Goal: Transaction & Acquisition: Purchase product/service

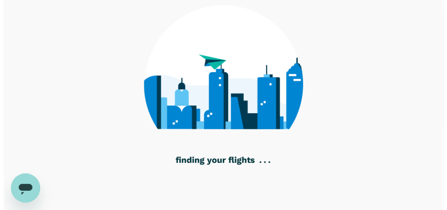
scroll to position [129, 0]
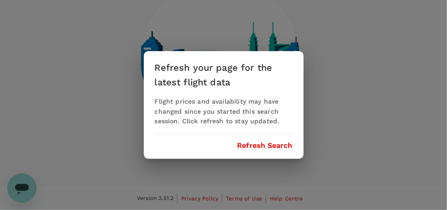
click at [264, 144] on button "Refresh Search" at bounding box center [265, 146] width 55 height 8
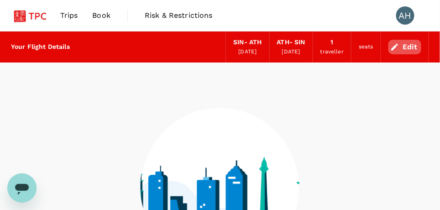
click at [405, 45] on button "Edit" at bounding box center [405, 47] width 33 height 15
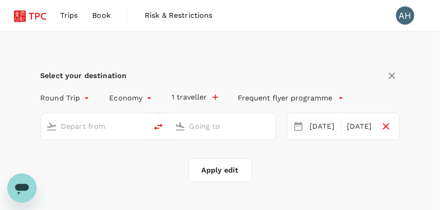
type input "Singapore Changi (SIN)"
type input "Athens Intl (ATH)"
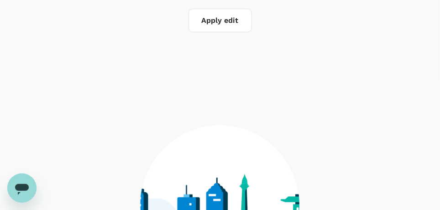
scroll to position [22, 0]
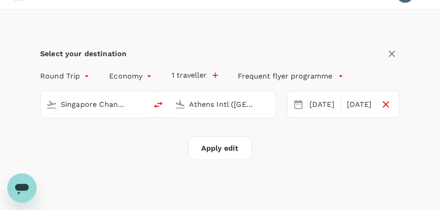
click at [114, 100] on input "Singapore Changi (SIN)" at bounding box center [95, 104] width 68 height 14
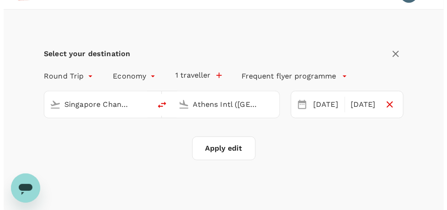
scroll to position [0, 0]
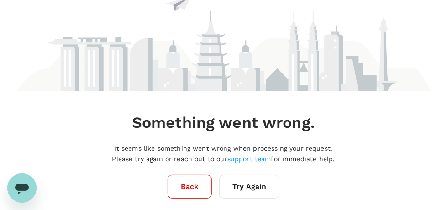
click at [248, 187] on button "Try Again" at bounding box center [249, 187] width 60 height 24
click at [195, 184] on button "Back" at bounding box center [190, 187] width 44 height 24
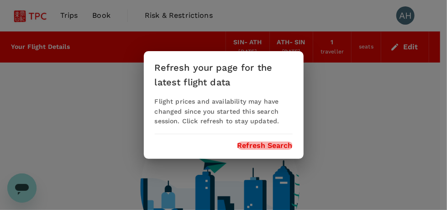
click at [263, 146] on button "Refresh Search" at bounding box center [265, 146] width 55 height 8
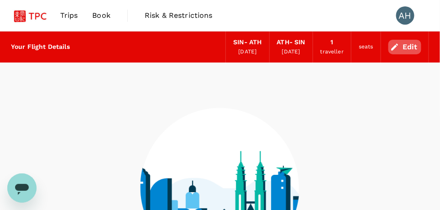
click at [404, 46] on button "Edit" at bounding box center [405, 47] width 33 height 15
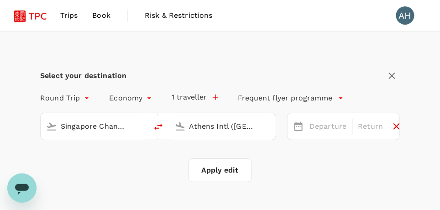
type input "Singapore Changi (SIN)"
type input "Athens Intl (ATH)"
click at [120, 123] on input "Singapore Changi (SIN)" at bounding box center [95, 126] width 68 height 14
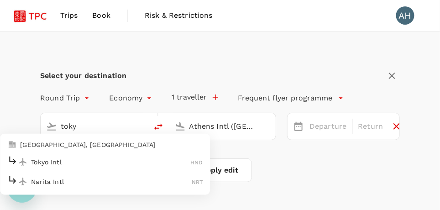
click at [49, 154] on li "Tokyo Intl HND" at bounding box center [105, 162] width 210 height 20
type input "Tokyo Intl (HND)"
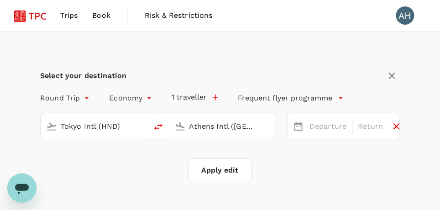
click at [209, 127] on input "Athens Intl (ATH)" at bounding box center [224, 126] width 68 height 14
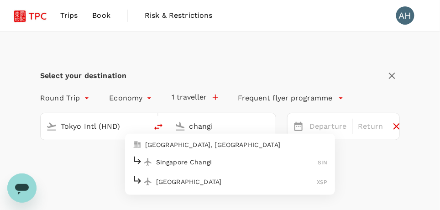
click at [199, 163] on p "Singapore Changi" at bounding box center [237, 161] width 162 height 9
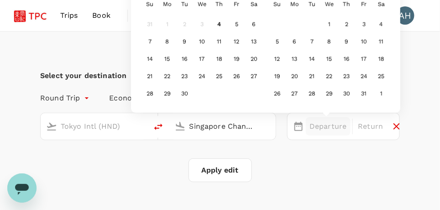
type input "Singapore Changi (SIN)"
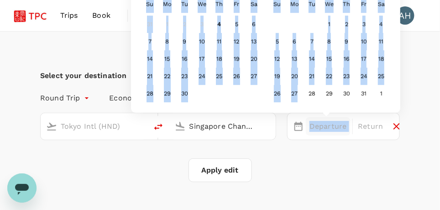
drag, startPoint x: 299, startPoint y: 104, endPoint x: 301, endPoint y: 121, distance: 18.0
click at [301, 121] on div "Departure Next Month September 2025 Su Mo Tu We Th Fr Sa 31 1 2 3 4 5 6 7 8 9 1…" at bounding box center [343, 126] width 113 height 27
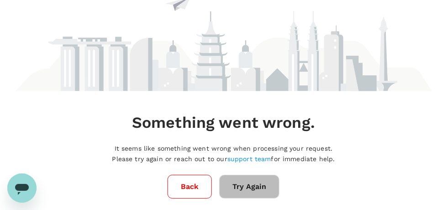
click at [258, 190] on button "Try Again" at bounding box center [249, 187] width 60 height 24
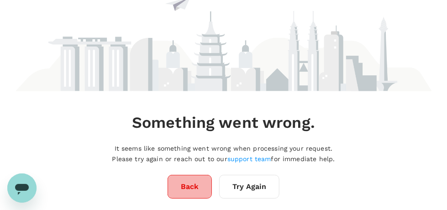
click at [209, 185] on button "Back" at bounding box center [190, 187] width 44 height 24
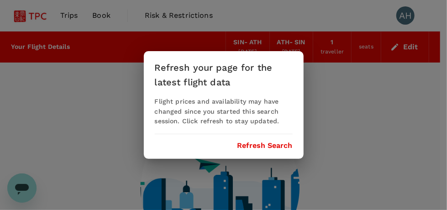
click at [272, 141] on div "Refresh your page for the latest flight data Flight prices and availability may…" at bounding box center [224, 105] width 160 height 108
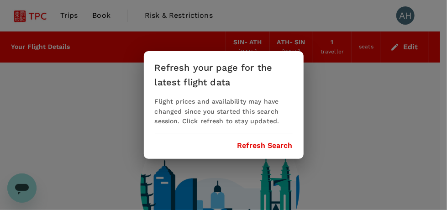
click at [289, 143] on button "Refresh Search" at bounding box center [265, 146] width 55 height 8
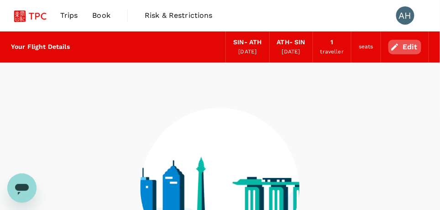
click at [398, 45] on icon "button" at bounding box center [395, 46] width 7 height 7
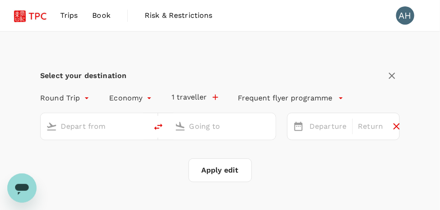
type input "Singapore Changi (SIN)"
type input "Athens Intl ([GEOGRAPHIC_DATA])"
click at [118, 124] on input "Singapore Changi (SIN)" at bounding box center [95, 126] width 68 height 14
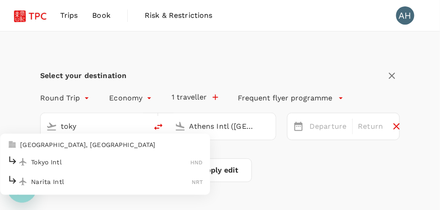
click at [67, 162] on p "Tokyo Intl" at bounding box center [110, 161] width 159 height 9
type input "Tokyo Intl (HND)"
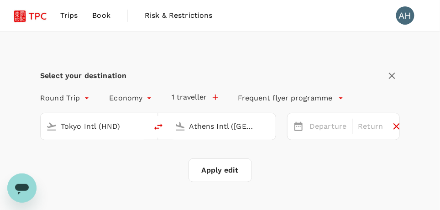
click at [213, 129] on input "Athens Intl ([GEOGRAPHIC_DATA])" at bounding box center [224, 126] width 68 height 14
type input "c"
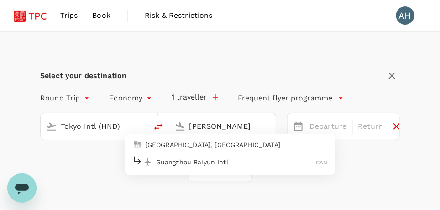
type input "changi"
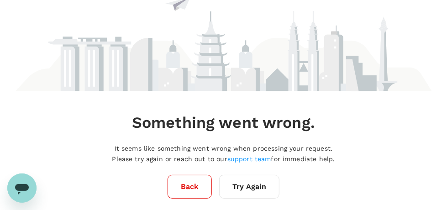
click at [172, 162] on p "It seems like something went wrong when processing your request. Please try aga…" at bounding box center [223, 153] width 223 height 21
click at [186, 184] on button "Back" at bounding box center [190, 187] width 44 height 24
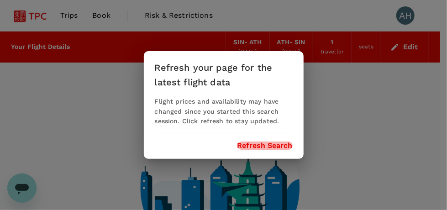
click at [258, 144] on button "Refresh Search" at bounding box center [265, 146] width 55 height 8
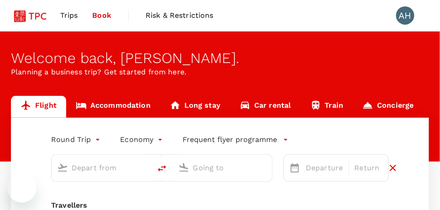
type input "Singapore Changi (SIN)"
type input "Athens Intl (ATH)"
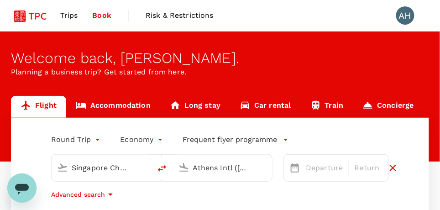
drag, startPoint x: 373, startPoint y: 0, endPoint x: 264, endPoint y: 14, distance: 110.5
click at [264, 14] on div "Trips Book Risk & Restrictions AH" at bounding box center [220, 15] width 418 height 31
drag, startPoint x: 225, startPoint y: 0, endPoint x: 289, endPoint y: 5, distance: 64.1
click at [289, 5] on div "Trips Book Risk & Restrictions AH" at bounding box center [220, 15] width 418 height 31
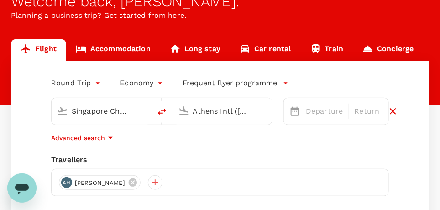
scroll to position [45, 0]
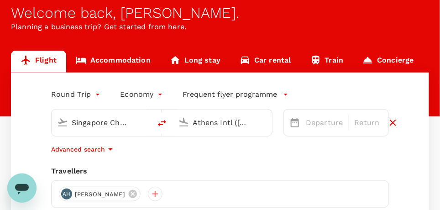
click at [113, 119] on input "Singapore Changi (SIN)" at bounding box center [102, 123] width 60 height 14
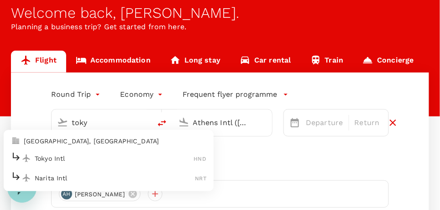
click at [65, 154] on p "Tokyo Intl" at bounding box center [114, 158] width 159 height 9
type input "Tokyo Intl (HND)"
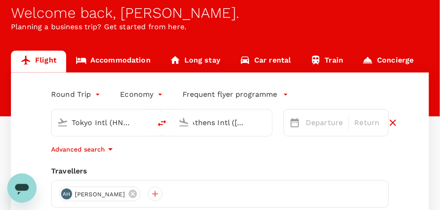
click at [208, 124] on input "Athens Intl (ATH)" at bounding box center [223, 123] width 60 height 14
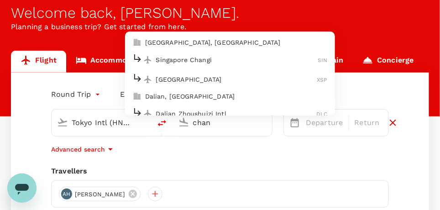
click at [197, 62] on p "Singapore Changi" at bounding box center [237, 59] width 162 height 9
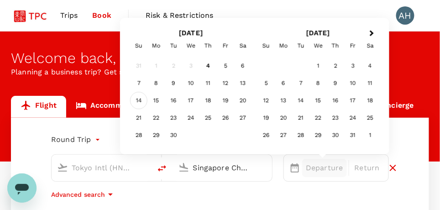
type input "Singapore Changi (SIN)"
click at [138, 99] on div "14" at bounding box center [138, 100] width 17 height 17
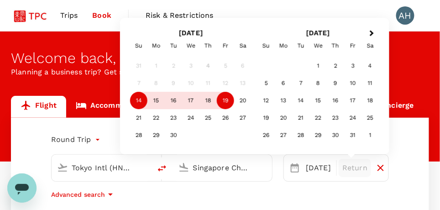
click at [225, 101] on div "19" at bounding box center [225, 100] width 17 height 17
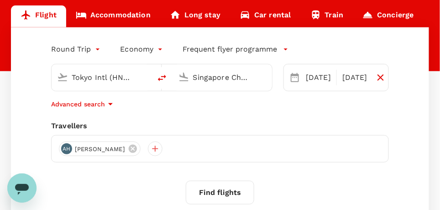
scroll to position [91, 0]
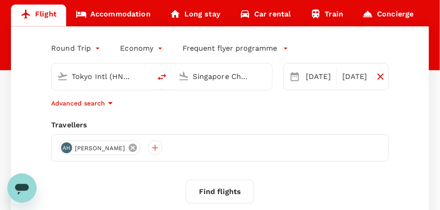
click at [129, 145] on icon at bounding box center [133, 148] width 8 height 8
click at [66, 146] on div at bounding box center [66, 148] width 15 height 15
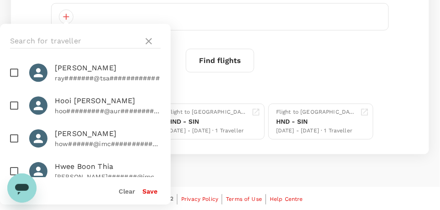
scroll to position [1278, 0]
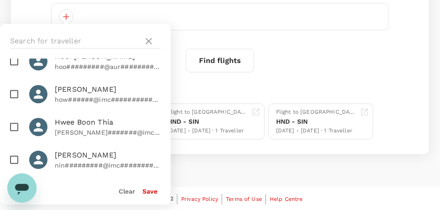
drag, startPoint x: 16, startPoint y: 136, endPoint x: 35, endPoint y: 134, distance: 18.8
checkbox input "true"
click at [153, 190] on button "Save" at bounding box center [150, 191] width 15 height 7
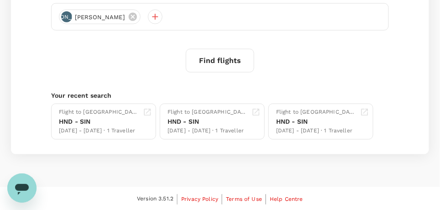
click at [218, 65] on button "Find flights" at bounding box center [220, 61] width 69 height 24
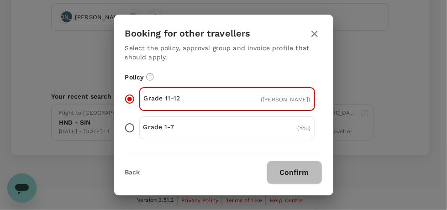
click at [293, 173] on button "Confirm" at bounding box center [295, 173] width 56 height 24
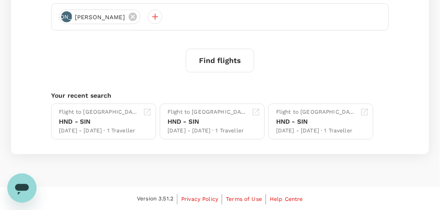
scroll to position [129, 0]
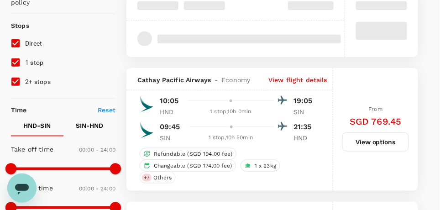
type input "1380"
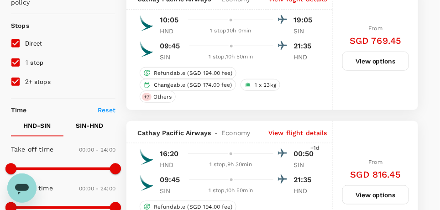
click at [15, 60] on input "1 stop" at bounding box center [15, 62] width 19 height 19
checkbox input "false"
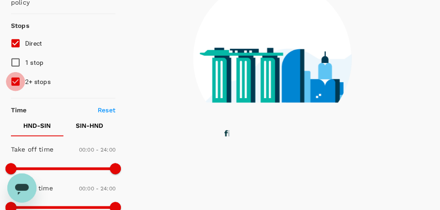
click at [17, 82] on input "2+ stops" at bounding box center [15, 81] width 19 height 19
checkbox input "false"
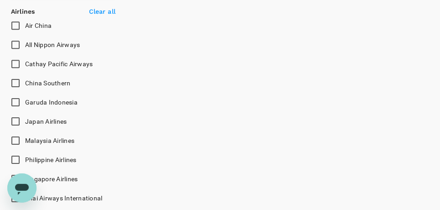
scroll to position [586, 0]
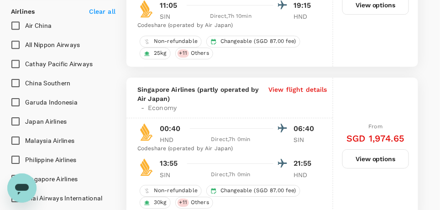
drag, startPoint x: 18, startPoint y: 43, endPoint x: 46, endPoint y: 44, distance: 27.4
click at [18, 43] on input "All Nippon Airways" at bounding box center [15, 44] width 19 height 19
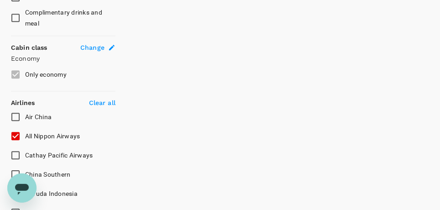
checkbox input "false"
checkbox input "true"
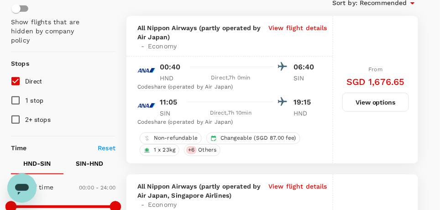
scroll to position [0, 0]
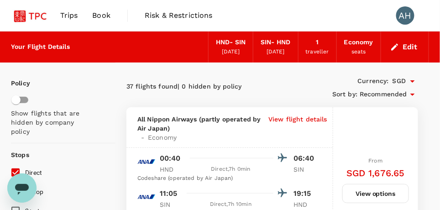
click at [410, 47] on button "Edit" at bounding box center [405, 47] width 33 height 15
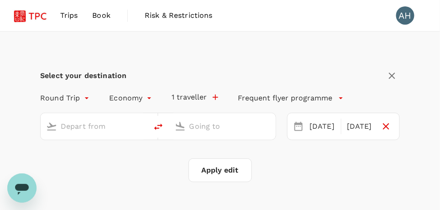
type input "Tokyo Intl (HND)"
type input "Singapore Changi (SIN)"
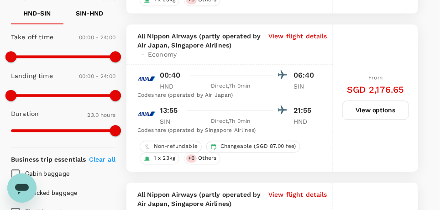
scroll to position [411, 0]
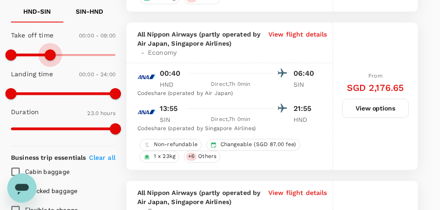
type input "570"
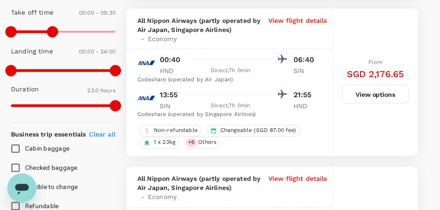
scroll to position [266, 0]
type input "1053"
drag, startPoint x: 111, startPoint y: 102, endPoint x: 80, endPoint y: 103, distance: 31.5
click at [80, 103] on span at bounding box center [79, 105] width 11 height 11
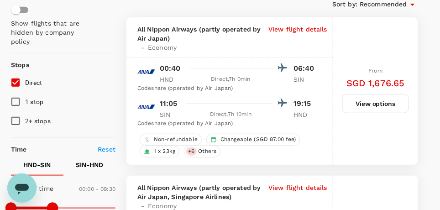
scroll to position [137, 0]
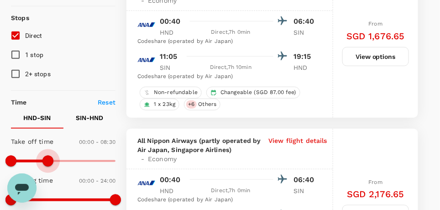
drag, startPoint x: 53, startPoint y: 159, endPoint x: 48, endPoint y: 157, distance: 5.5
click at [48, 157] on span at bounding box center [47, 161] width 11 height 11
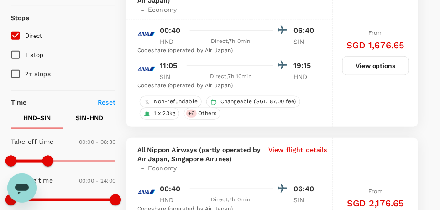
click at [103, 103] on p "Reset" at bounding box center [107, 102] width 18 height 9
type input "1440"
type input "1380"
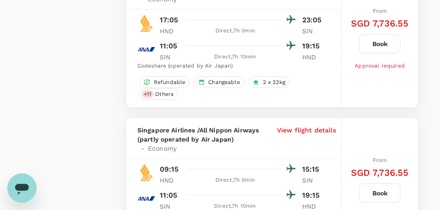
scroll to position [3243, 0]
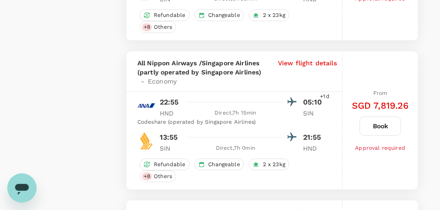
scroll to position [1278, 0]
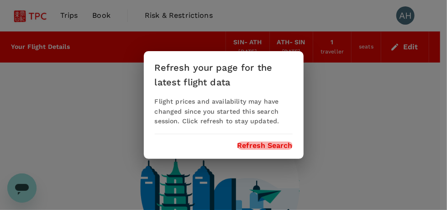
drag, startPoint x: 264, startPoint y: 147, endPoint x: 247, endPoint y: 56, distance: 92.0
click at [264, 146] on button "Refresh Search" at bounding box center [265, 146] width 55 height 8
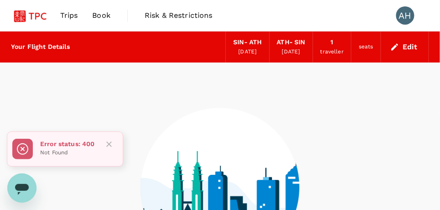
drag, startPoint x: 111, startPoint y: 145, endPoint x: 113, endPoint y: 134, distance: 11.6
click at [111, 144] on icon "Close" at bounding box center [109, 144] width 9 height 9
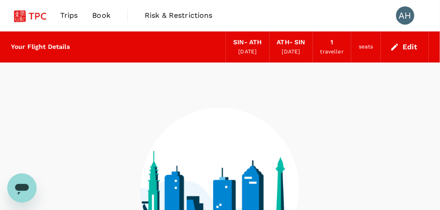
click at [143, 69] on icon at bounding box center [220, 181] width 160 height 236
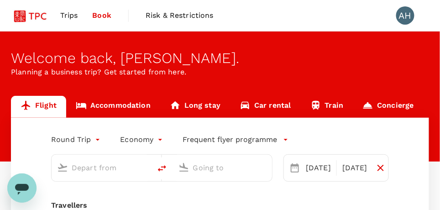
type input "Singapore Changi (SIN)"
type input "Athens Intl ([GEOGRAPHIC_DATA])"
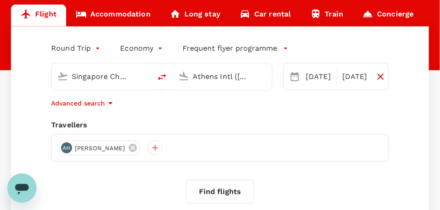
scroll to position [45, 0]
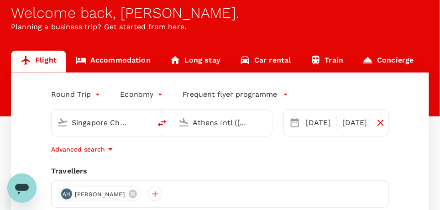
click at [81, 125] on input "Singapore Changi (SIN)" at bounding box center [102, 123] width 60 height 14
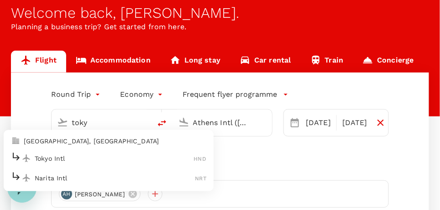
click at [74, 154] on p "Tokyo Intl" at bounding box center [114, 158] width 159 height 9
type input "Tokyo Intl (HND)"
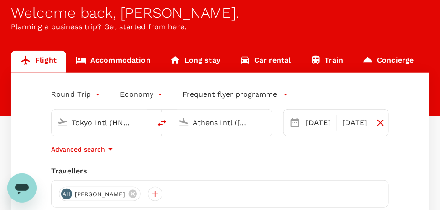
scroll to position [0, 3]
click at [205, 123] on input "Athens Intl ([GEOGRAPHIC_DATA])" at bounding box center [223, 123] width 60 height 14
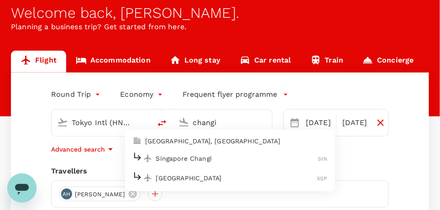
click at [207, 160] on p "Singapore Changi" at bounding box center [237, 158] width 162 height 9
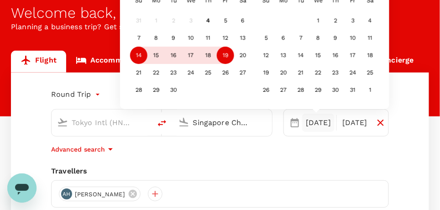
type input "Singapore Changi (SIN)"
click at [132, 56] on div "14" at bounding box center [138, 55] width 17 height 17
click at [224, 53] on div "19" at bounding box center [225, 55] width 17 height 17
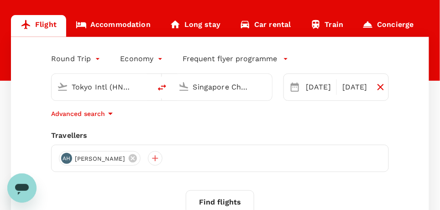
scroll to position [91, 0]
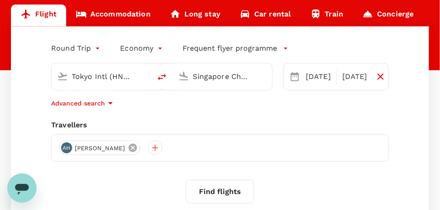
click at [129, 146] on icon at bounding box center [133, 148] width 8 height 8
click at [66, 149] on div at bounding box center [66, 148] width 15 height 15
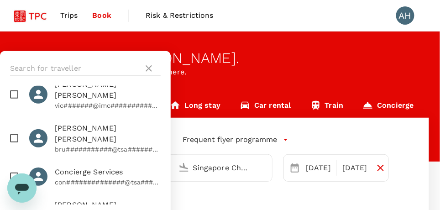
scroll to position [0, 0]
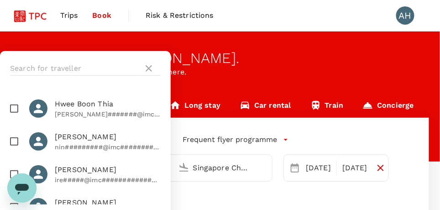
click at [13, 198] on input "checkbox" at bounding box center [14, 207] width 19 height 19
checkbox input "true"
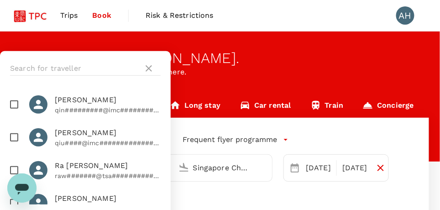
scroll to position [3253, 0]
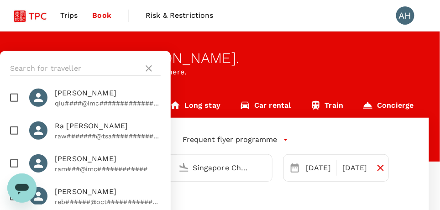
click at [244, 48] on div "Welcome back , [PERSON_NAME] . Planning a business trip? Get started from here." at bounding box center [220, 97] width 440 height 130
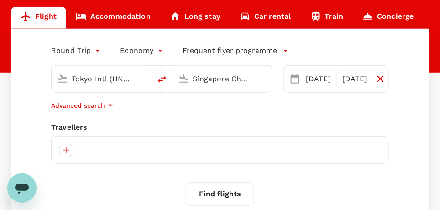
scroll to position [91, 0]
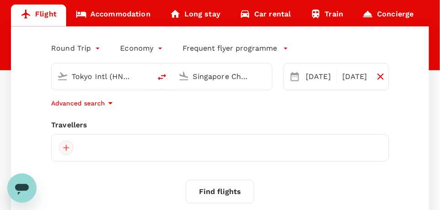
click at [69, 145] on div at bounding box center [66, 148] width 15 height 15
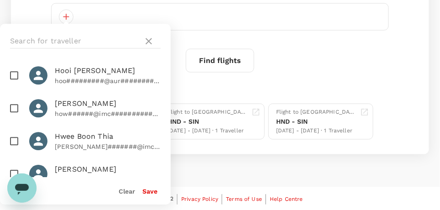
scroll to position [1278, 0]
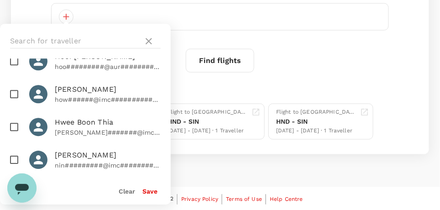
click at [153, 190] on button "Save" at bounding box center [150, 191] width 15 height 7
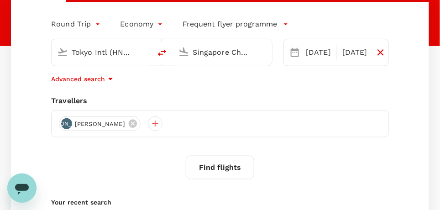
scroll to position [40, 0]
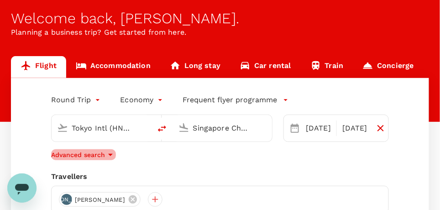
click at [103, 153] on p "Advanced search" at bounding box center [78, 154] width 54 height 9
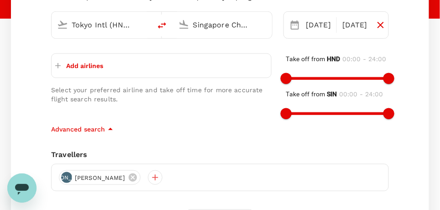
scroll to position [131, 0]
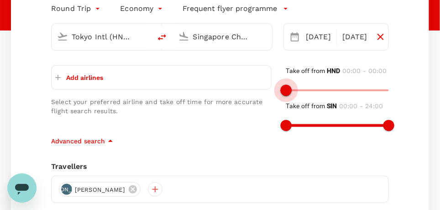
drag, startPoint x: 386, startPoint y: 88, endPoint x: 285, endPoint y: 91, distance: 100.5
click at [286, 91] on span at bounding box center [337, 91] width 103 height 14
drag, startPoint x: 289, startPoint y: 91, endPoint x: 294, endPoint y: 90, distance: 5.0
click at [294, 90] on span at bounding box center [290, 90] width 11 height 11
click at [357, 71] on span "00:00 - 01:30" at bounding box center [364, 70] width 42 height 7
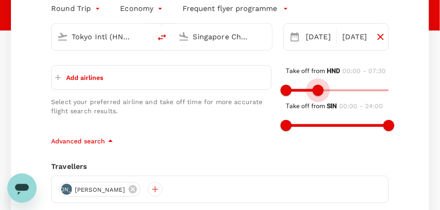
type input "450"
drag, startPoint x: 295, startPoint y: 90, endPoint x: 318, endPoint y: 88, distance: 23.0
click at [318, 88] on span at bounding box center [318, 90] width 11 height 11
type input "300"
drag, startPoint x: 287, startPoint y: 89, endPoint x: 309, endPoint y: 90, distance: 21.5
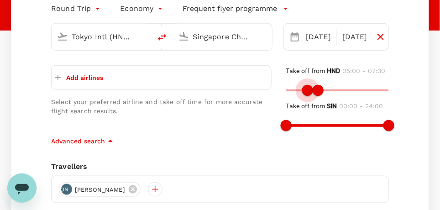
click at [309, 90] on span at bounding box center [307, 90] width 11 height 11
type input "570"
drag, startPoint x: 321, startPoint y: 89, endPoint x: 327, endPoint y: 89, distance: 5.9
click at [327, 89] on span at bounding box center [327, 90] width 11 height 11
type input "420"
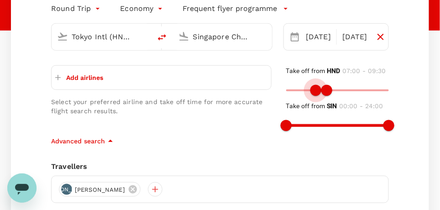
drag, startPoint x: 308, startPoint y: 92, endPoint x: 317, endPoint y: 92, distance: 8.7
click at [317, 92] on span at bounding box center [316, 90] width 11 height 11
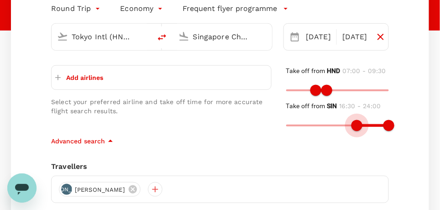
type input "1050"
drag, startPoint x: 290, startPoint y: 125, endPoint x: 362, endPoint y: 122, distance: 71.3
click at [362, 122] on span at bounding box center [361, 125] width 11 height 11
click at [77, 74] on p "Add airlines" at bounding box center [84, 77] width 37 height 9
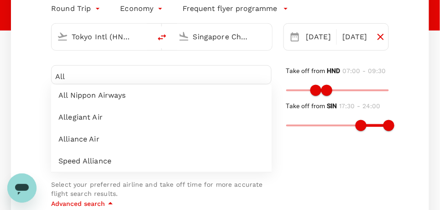
type input "All"
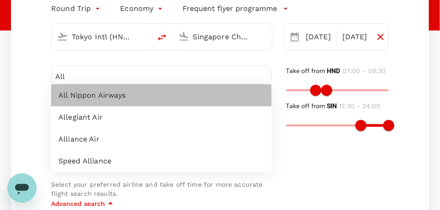
click at [85, 93] on span "All Nippon Airways" at bounding box center [161, 95] width 206 height 11
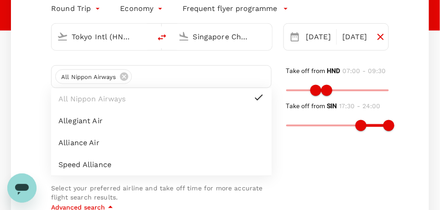
click at [301, 165] on div "Take off from HND 07:00 - 09:30 Take off from SIN 17:30 - 24:00" at bounding box center [330, 126] width 117 height 151
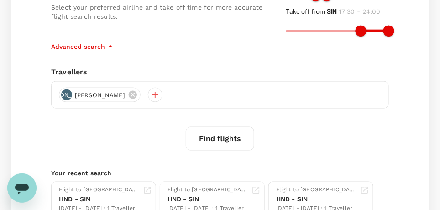
scroll to position [303, 0]
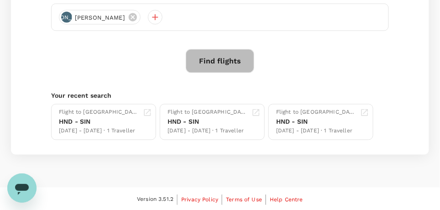
click at [222, 58] on button "Find flights" at bounding box center [220, 61] width 69 height 24
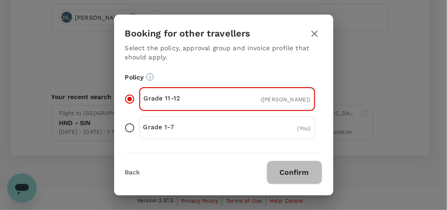
click at [301, 174] on button "Confirm" at bounding box center [295, 173] width 56 height 24
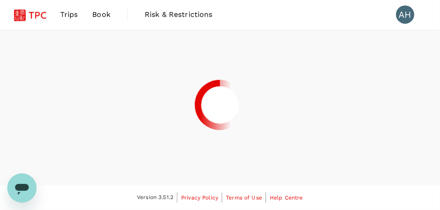
scroll to position [129, 0]
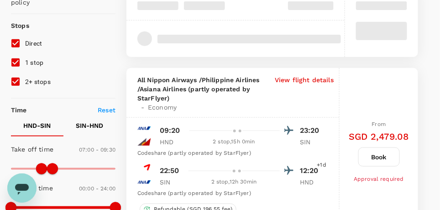
type input "1380"
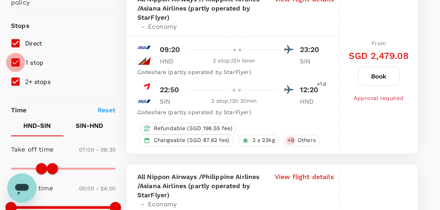
click at [15, 60] on input "1 stop" at bounding box center [15, 62] width 19 height 19
checkbox input "false"
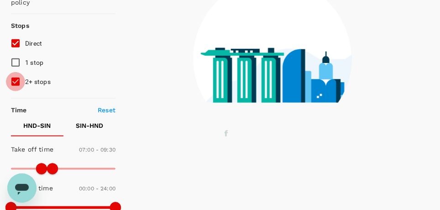
click at [13, 79] on input "2+ stops" at bounding box center [15, 81] width 19 height 19
checkbox input "false"
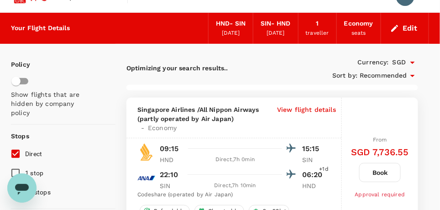
scroll to position [0, 0]
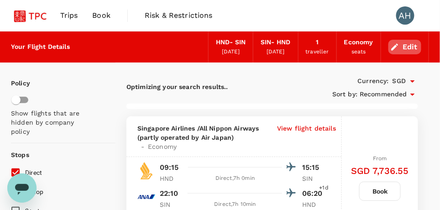
click at [413, 47] on button "Edit" at bounding box center [405, 47] width 33 height 15
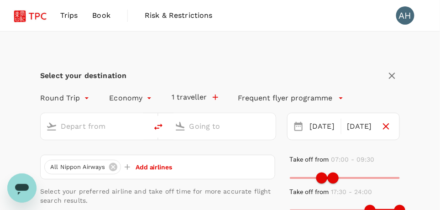
type input "Tokyo Intl (HND)"
type input "Singapore Changi (SIN)"
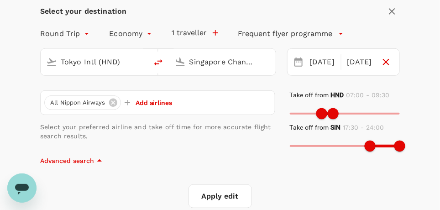
scroll to position [91, 0]
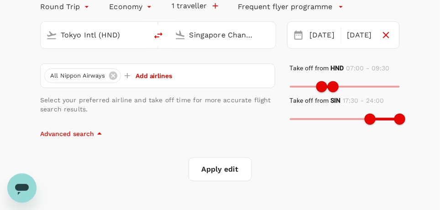
click at [225, 170] on button "Apply edit" at bounding box center [220, 170] width 63 height 24
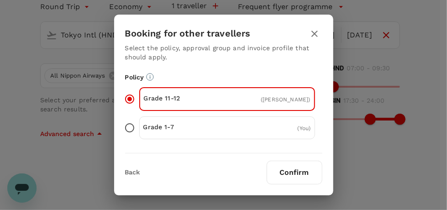
click at [298, 168] on button "Confirm" at bounding box center [295, 173] width 56 height 24
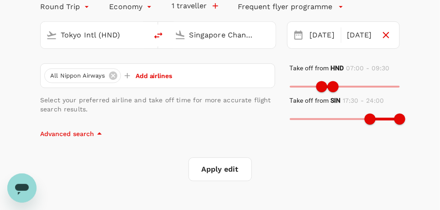
checkbox input "false"
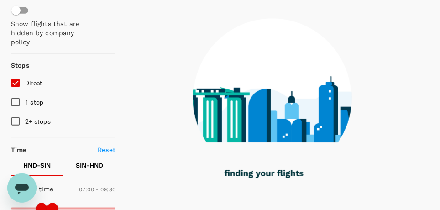
scroll to position [137, 0]
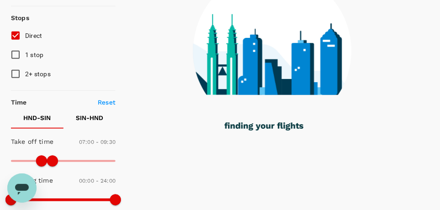
type input "580"
checkbox input "true"
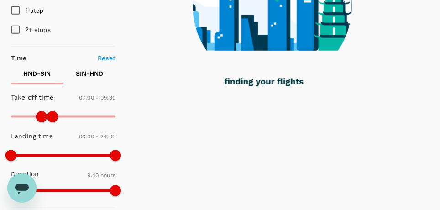
scroll to position [228, 0]
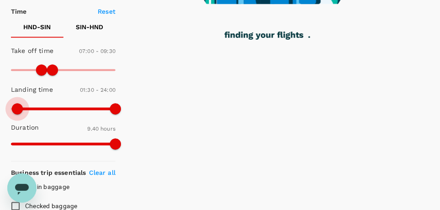
type input "60"
drag, startPoint x: 11, startPoint y: 107, endPoint x: 15, endPoint y: 106, distance: 4.8
click at [15, 106] on span at bounding box center [15, 109] width 11 height 11
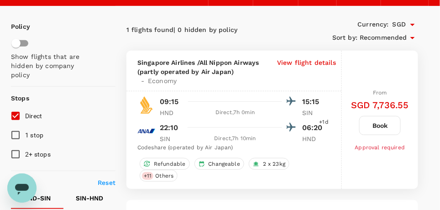
scroll to position [45, 0]
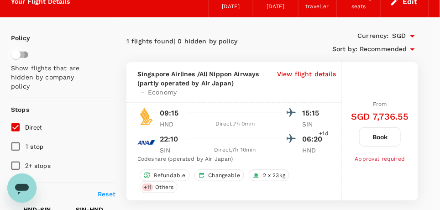
drag, startPoint x: 18, startPoint y: 53, endPoint x: 28, endPoint y: 52, distance: 10.1
click at [28, 52] on input "checkbox" at bounding box center [16, 54] width 52 height 17
checkbox input "true"
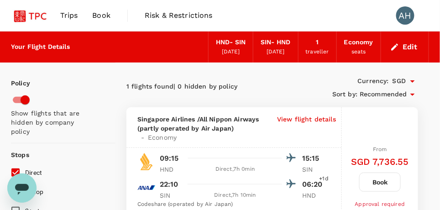
scroll to position [0, 0]
click at [406, 46] on button "Edit" at bounding box center [405, 47] width 33 height 15
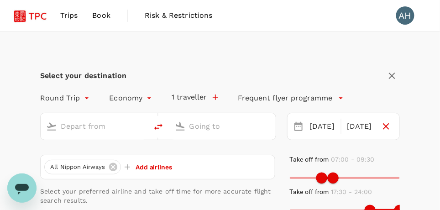
type input "Tokyo Intl (HND)"
type input "Singapore Changi (SIN)"
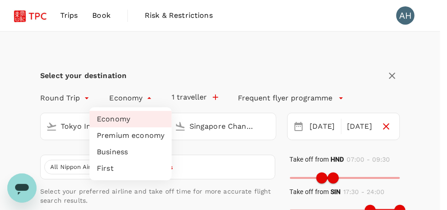
click at [123, 135] on li "Premium economy" at bounding box center [131, 135] width 82 height 16
type input "premium-economy"
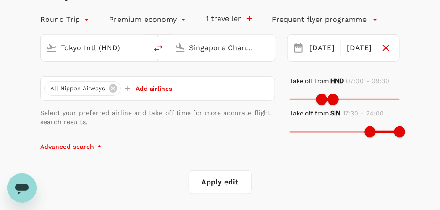
scroll to position [137, 0]
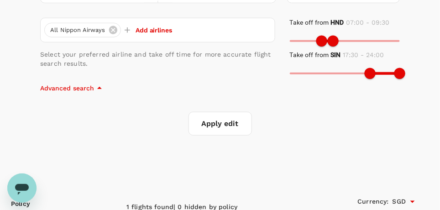
click at [226, 125] on button "Apply edit" at bounding box center [220, 124] width 63 height 24
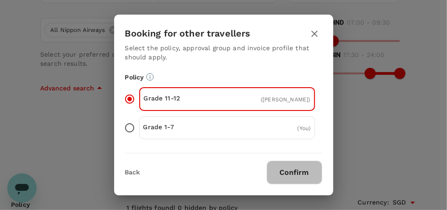
click at [305, 175] on button "Confirm" at bounding box center [295, 173] width 56 height 24
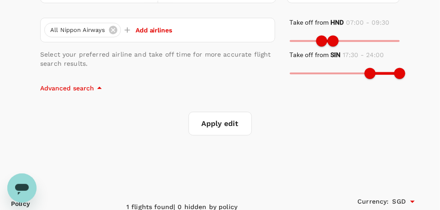
checkbox input "false"
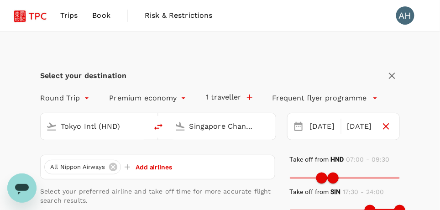
checkbox input "false"
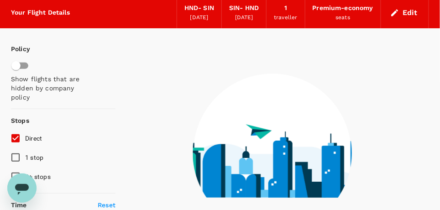
type input "1225"
checkbox input "true"
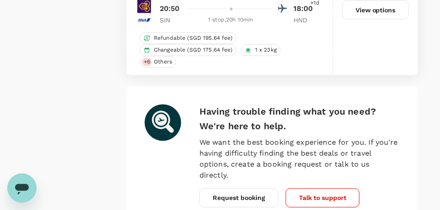
scroll to position [3288, 0]
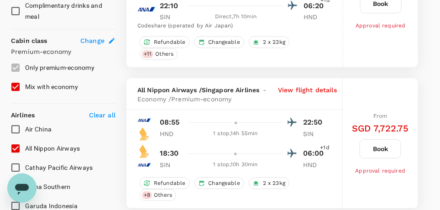
scroll to position [502, 0]
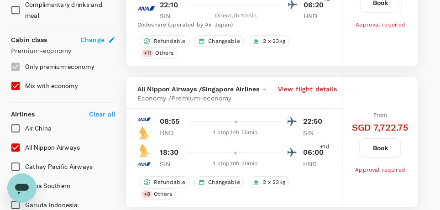
click at [17, 86] on input "Mix with economy" at bounding box center [15, 85] width 19 height 19
checkbox input "false"
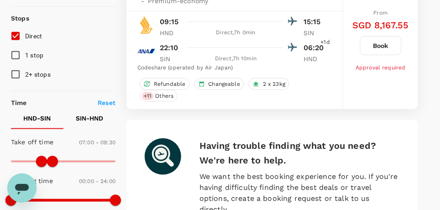
scroll to position [137, 0]
